Goal: Check status: Check status

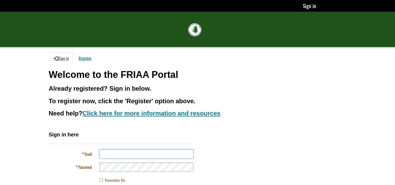
click at [131, 154] on input "Email" at bounding box center [147, 153] width 94 height 9
type input "**********"
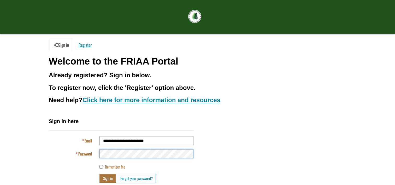
scroll to position [26, 0]
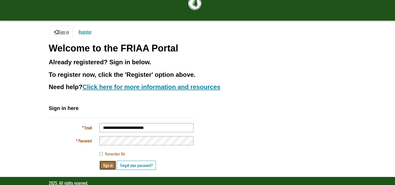
click at [107, 163] on button "Sign in" at bounding box center [108, 165] width 16 height 9
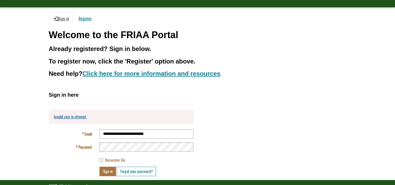
scroll to position [42, 0]
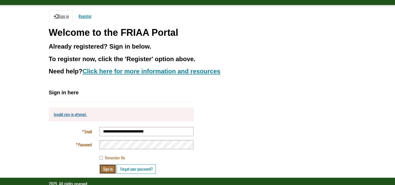
click at [108, 168] on button "Sign in" at bounding box center [108, 168] width 16 height 9
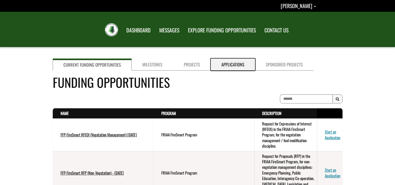
click at [237, 67] on link "Applications" at bounding box center [233, 65] width 44 height 12
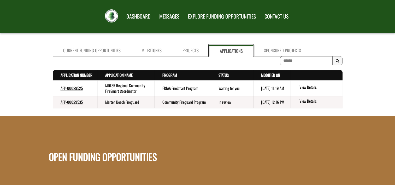
scroll to position [15, 0]
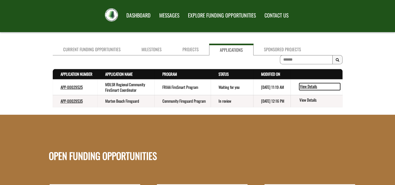
click at [312, 86] on link "View Details" at bounding box center [319, 86] width 41 height 7
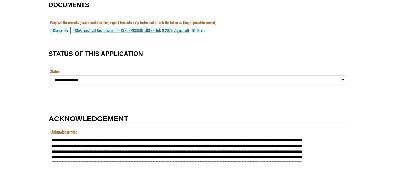
scroll to position [546, 0]
